Goal: Information Seeking & Learning: Learn about a topic

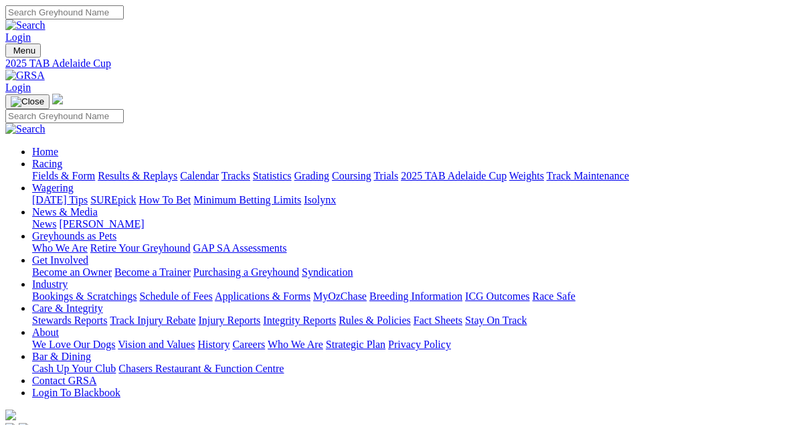
click at [64, 170] on link "Fields & Form" at bounding box center [63, 175] width 63 height 11
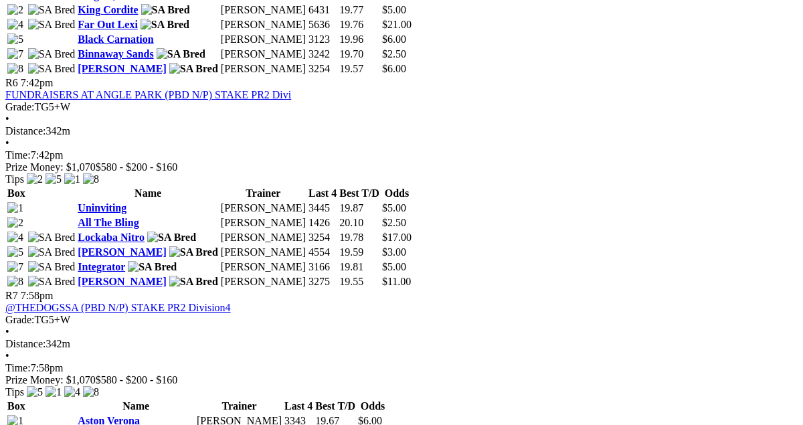
scroll to position [1693, 28]
